Goal: Task Accomplishment & Management: Complete application form

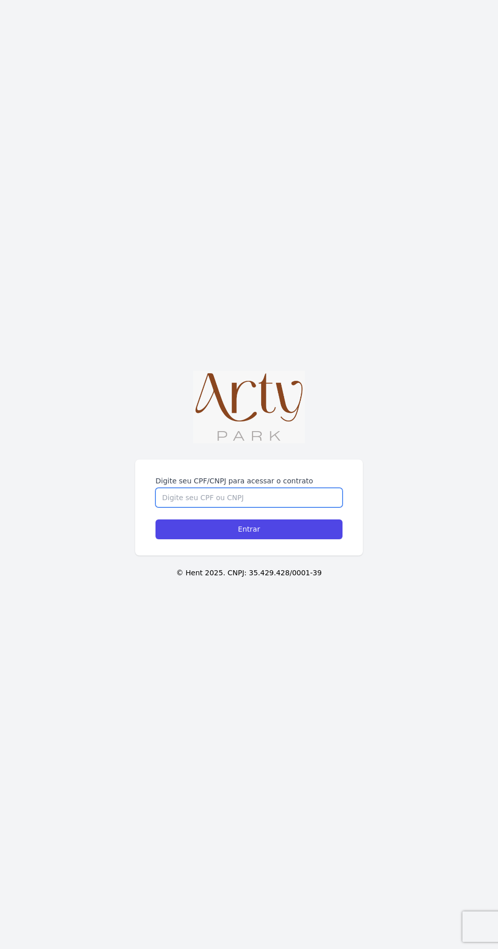
click at [267, 507] on input "Digite seu CPF/CNPJ para acessar o contrato" at bounding box center [248, 497] width 187 height 19
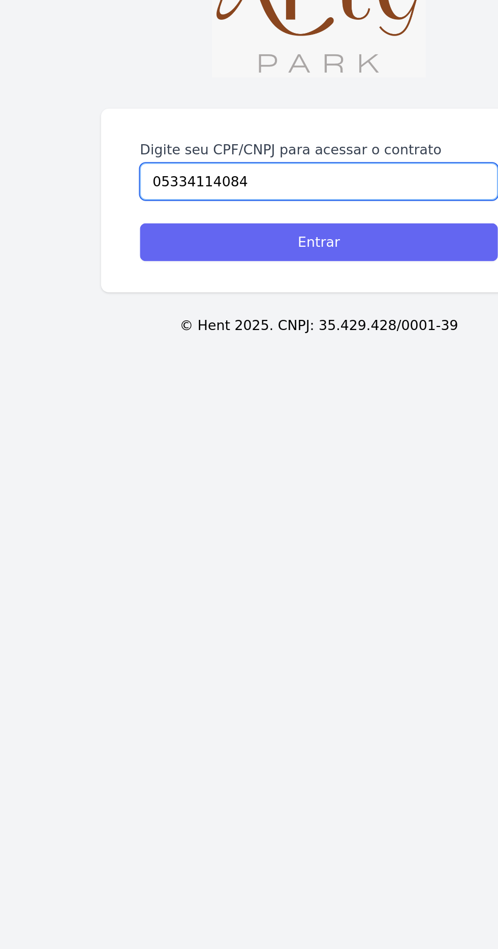
type input "05334114084"
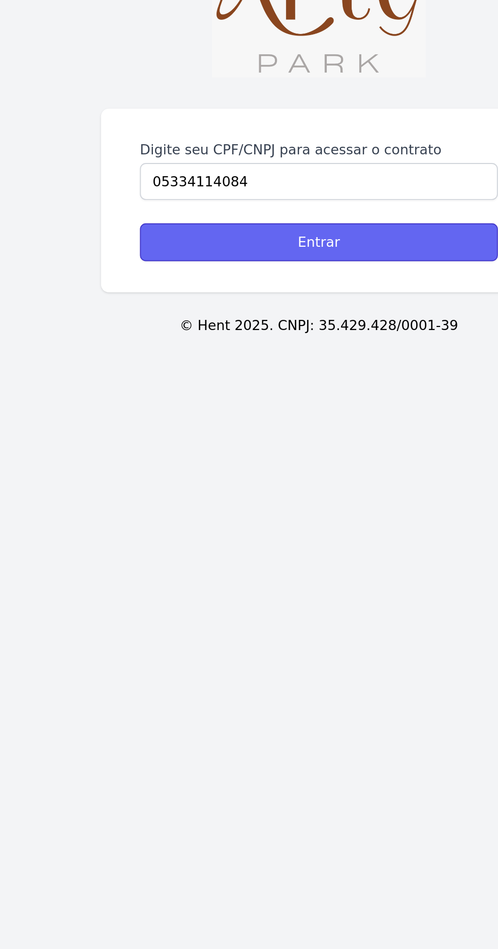
click at [288, 539] on input "Entrar" at bounding box center [248, 530] width 187 height 20
